Goal: Task Accomplishment & Management: Manage account settings

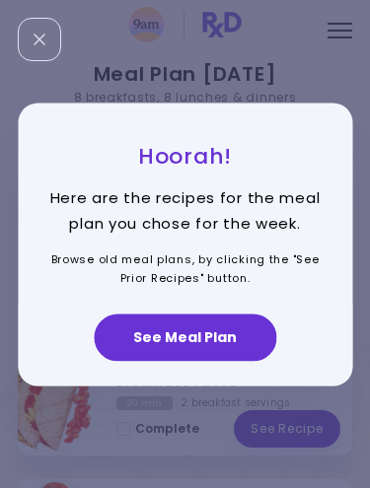
click at [223, 328] on button "See Meal Plan" at bounding box center [185, 337] width 182 height 47
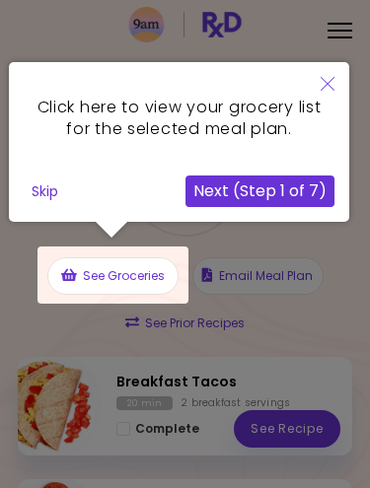
click at [66, 189] on button "Skip" at bounding box center [45, 192] width 42 height 30
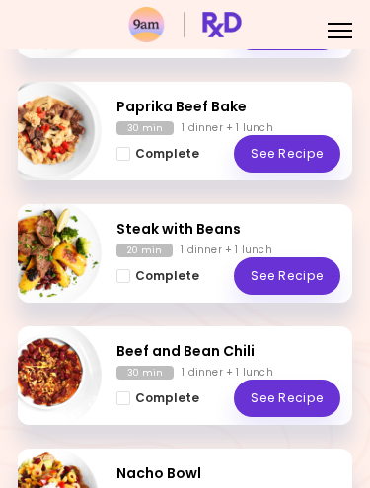
scroll to position [1129, 0]
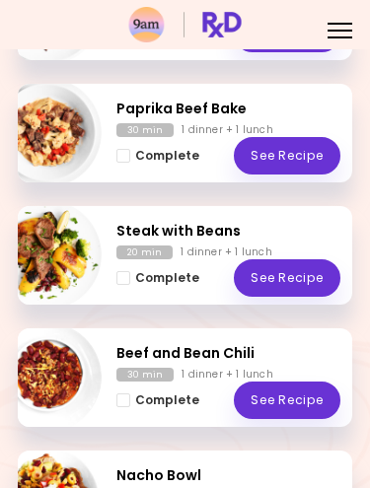
click at [134, 145] on button "Complete" at bounding box center [157, 156] width 83 height 22
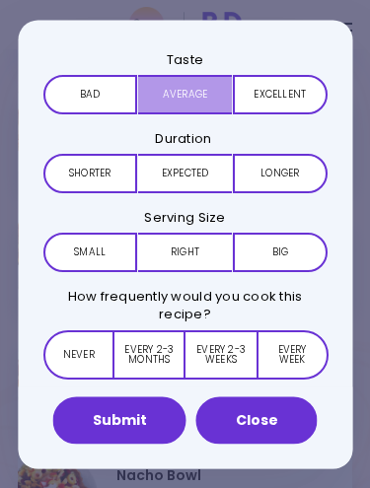
click at [201, 93] on button "Average" at bounding box center [184, 93] width 94 height 39
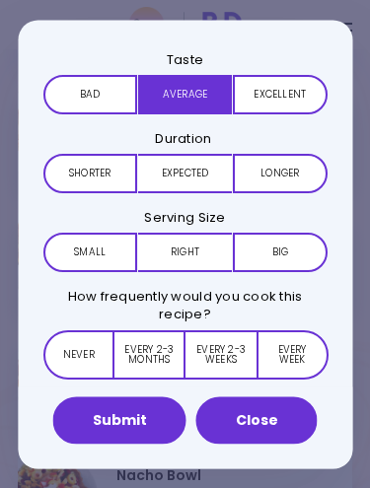
click at [197, 170] on button "Expected" at bounding box center [184, 172] width 94 height 39
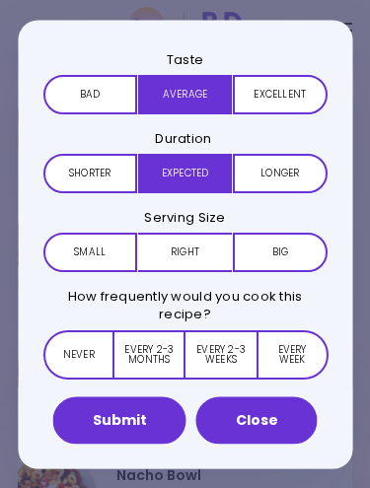
click at [194, 253] on button "Right" at bounding box center [184, 252] width 94 height 39
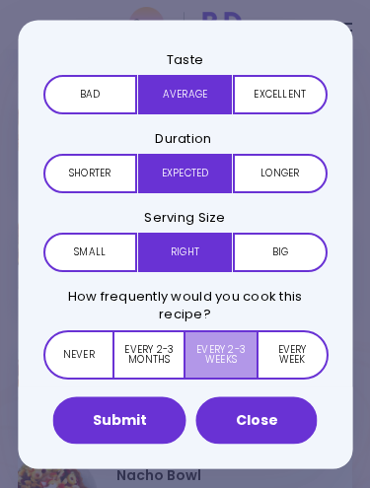
click at [223, 356] on button "Every 2-3 weeks" at bounding box center [220, 353] width 70 height 49
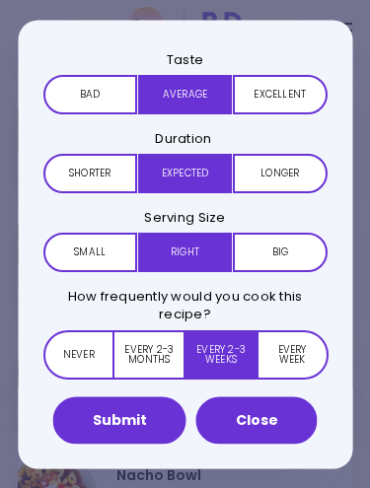
click at [281, 417] on button "Close" at bounding box center [256, 419] width 121 height 47
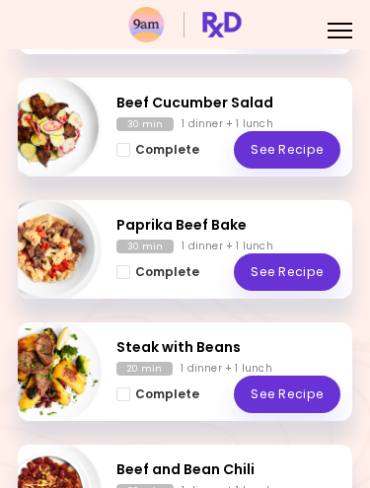
scroll to position [1015, 0]
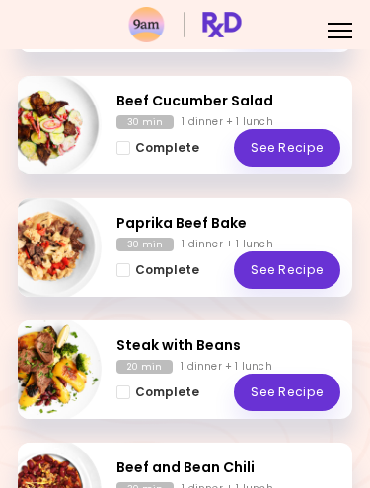
click at [128, 272] on span "Complete - Paprika Beef Bake" at bounding box center [123, 270] width 14 height 14
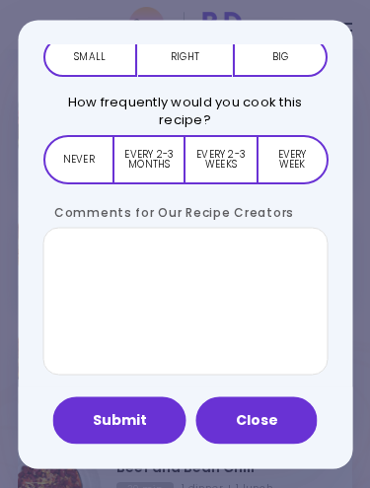
scroll to position [193, 0]
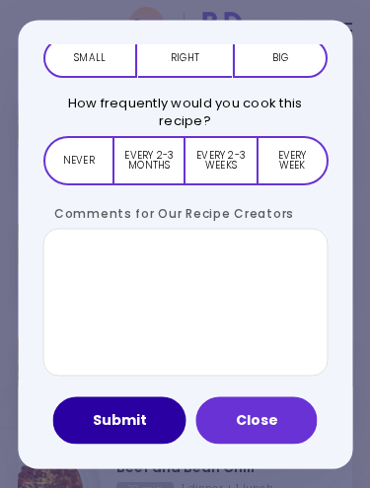
click at [126, 412] on button "Submit" at bounding box center [119, 419] width 133 height 47
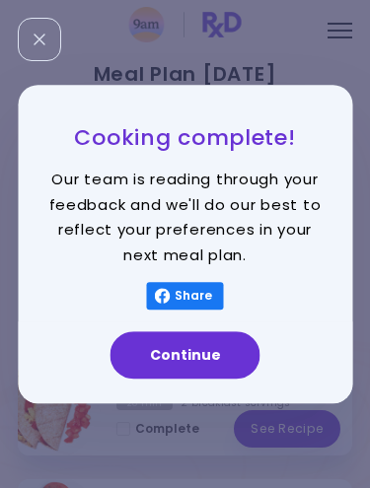
click at [220, 351] on button "Continue" at bounding box center [185, 354] width 150 height 47
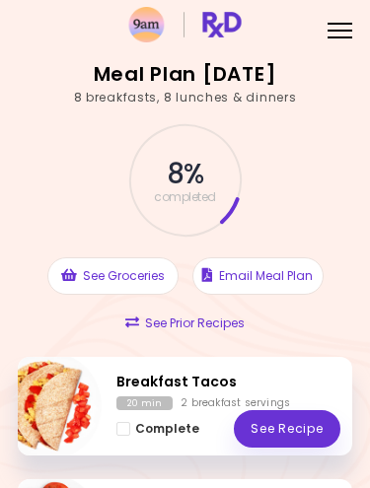
click at [329, 0] on header at bounding box center [185, 24] width 370 height 49
